Goal: Entertainment & Leisure: Consume media (video, audio)

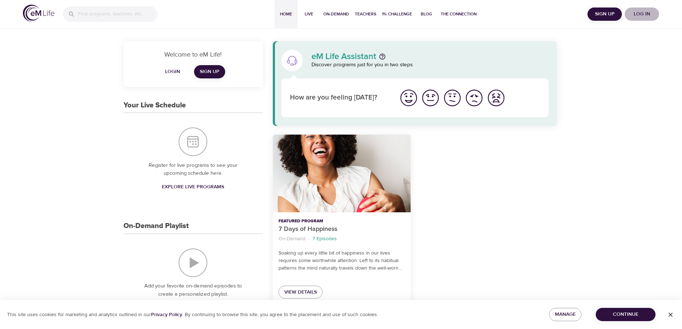
click at [641, 14] on span "Log in" at bounding box center [642, 14] width 29 height 9
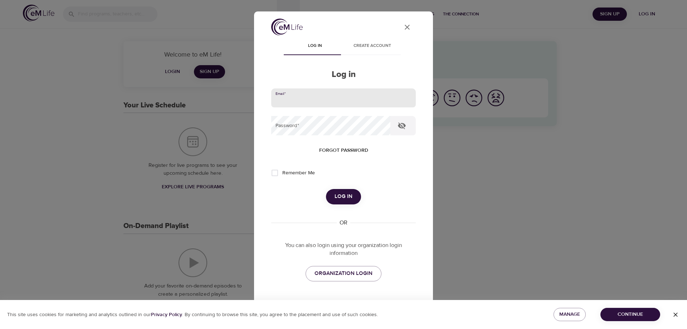
click at [340, 103] on input "email" at bounding box center [343, 97] width 145 height 19
type input "[PERSON_NAME][EMAIL_ADDRESS][DOMAIN_NAME]"
click at [326, 189] on button "Log in" at bounding box center [343, 196] width 35 height 15
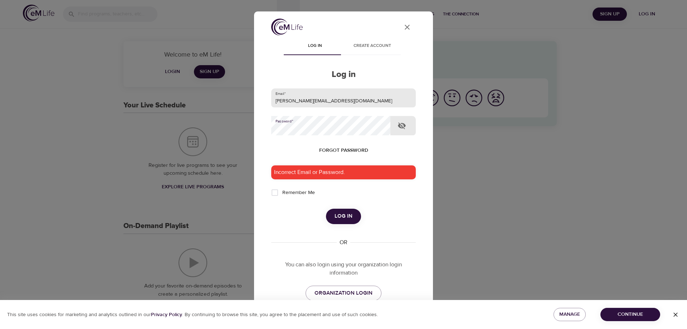
click at [326, 209] on button "Log in" at bounding box center [343, 216] width 35 height 15
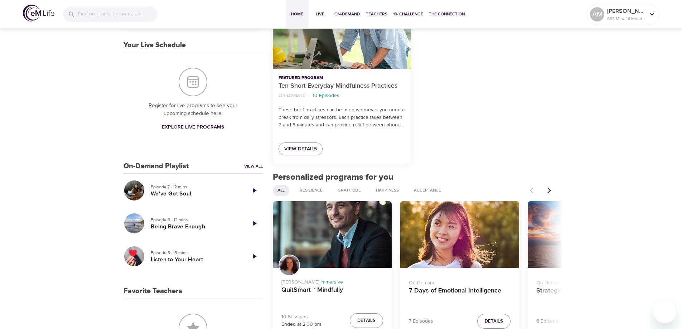
scroll to position [179, 0]
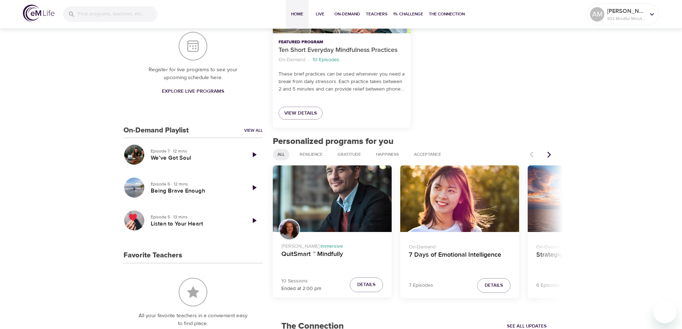
click at [549, 155] on icon "Next items" at bounding box center [549, 154] width 7 height 7
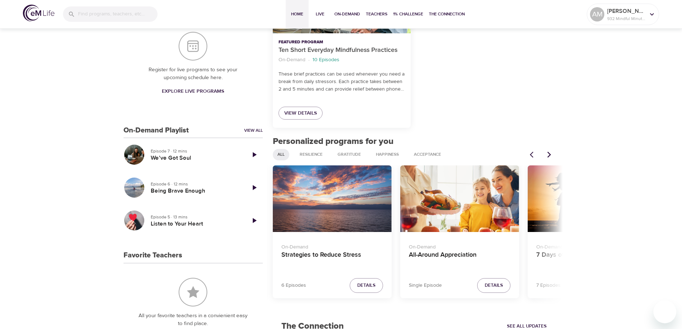
click at [549, 155] on icon "Next items" at bounding box center [549, 154] width 7 height 7
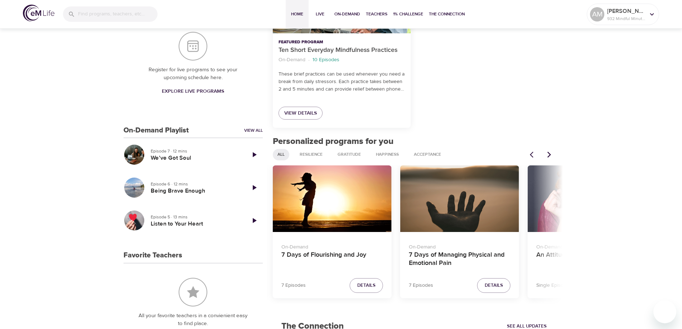
click at [549, 155] on icon "Next items" at bounding box center [549, 154] width 7 height 7
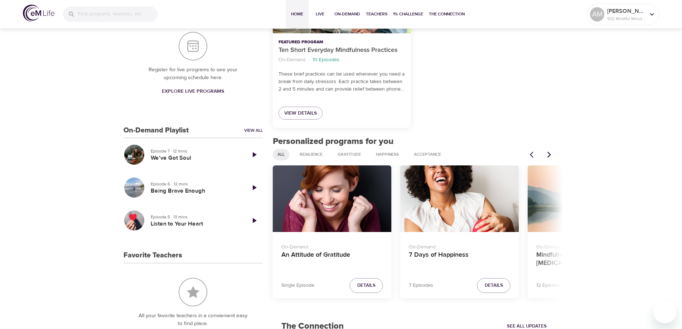
click at [549, 155] on icon "Next items" at bounding box center [549, 154] width 7 height 7
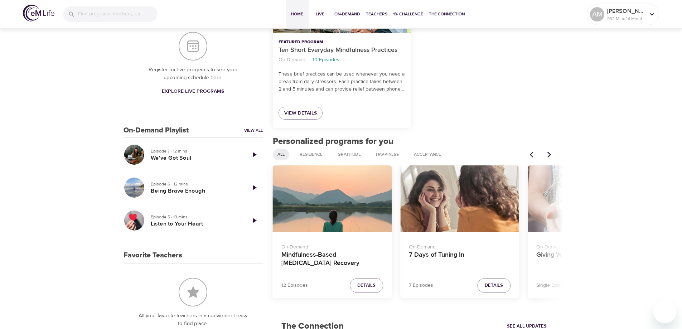
click at [549, 155] on icon "Next items" at bounding box center [549, 154] width 7 height 7
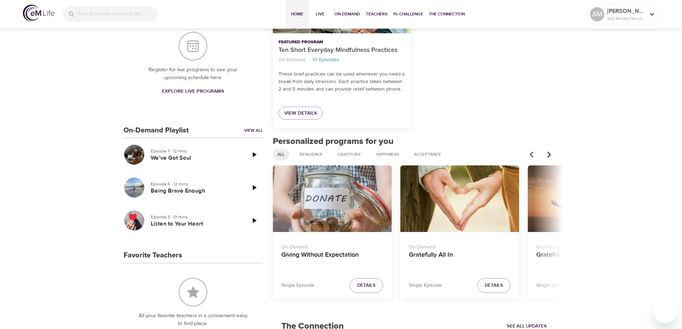
click at [549, 155] on icon "Next items" at bounding box center [549, 154] width 7 height 7
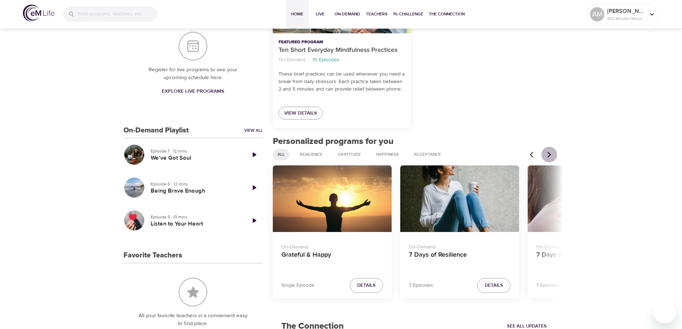
click at [549, 155] on icon "Next items" at bounding box center [549, 154] width 7 height 7
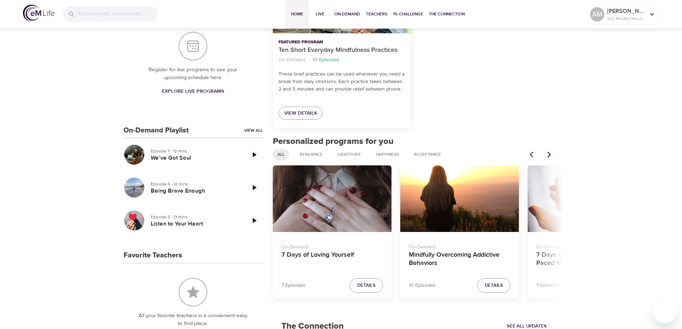
click at [549, 155] on icon "Next items" at bounding box center [549, 154] width 7 height 7
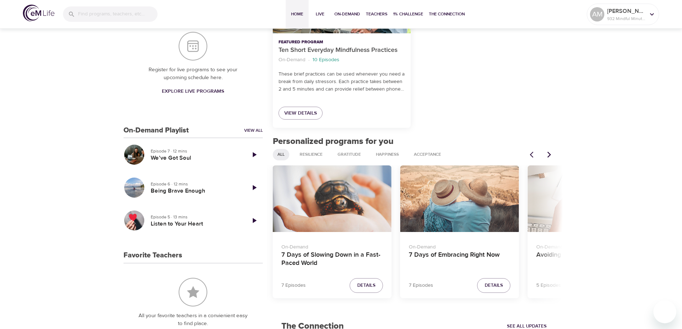
click at [458, 210] on div "7 Days of Embracing Right Now" at bounding box center [459, 198] width 119 height 67
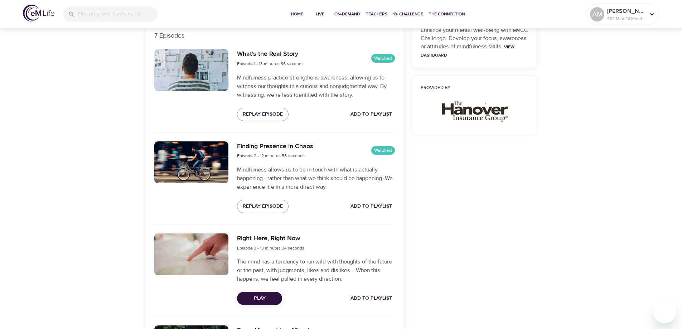
scroll to position [286, 0]
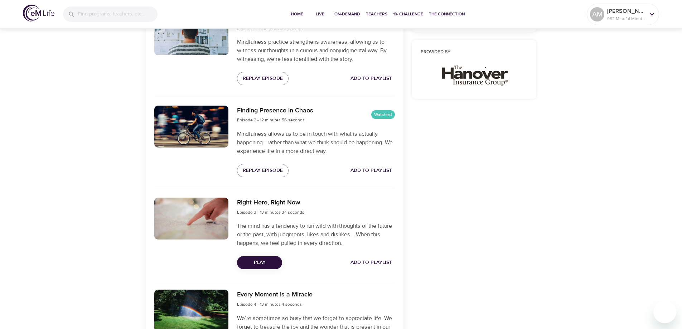
click at [259, 261] on span "Play" at bounding box center [260, 262] width 34 height 9
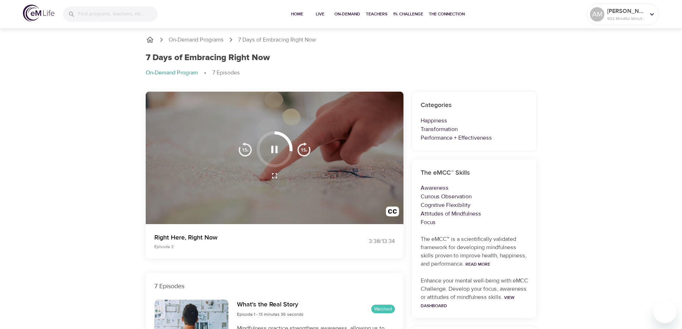
click at [274, 149] on icon "button" at bounding box center [274, 149] width 13 height 13
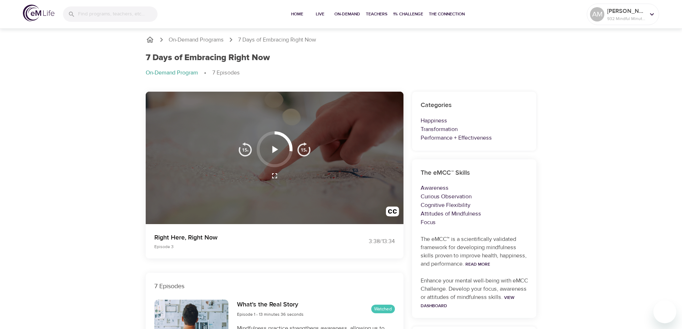
click at [272, 147] on icon "button" at bounding box center [274, 149] width 13 height 13
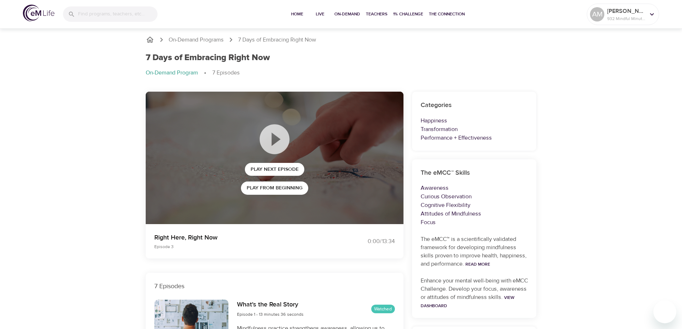
drag, startPoint x: 621, startPoint y: 212, endPoint x: 609, endPoint y: 188, distance: 26.3
